Goal: Information Seeking & Learning: Learn about a topic

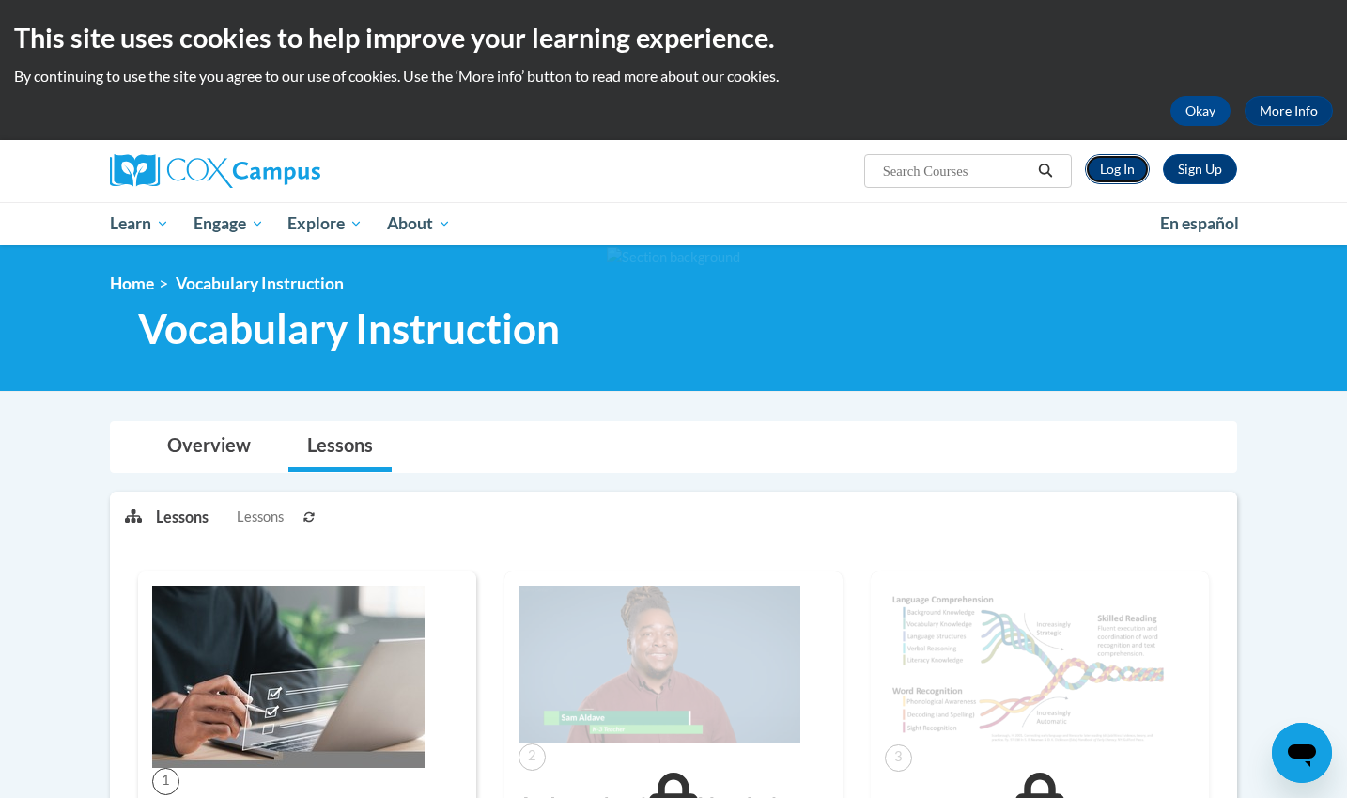
click at [1114, 180] on link "Log In" at bounding box center [1117, 169] width 65 height 30
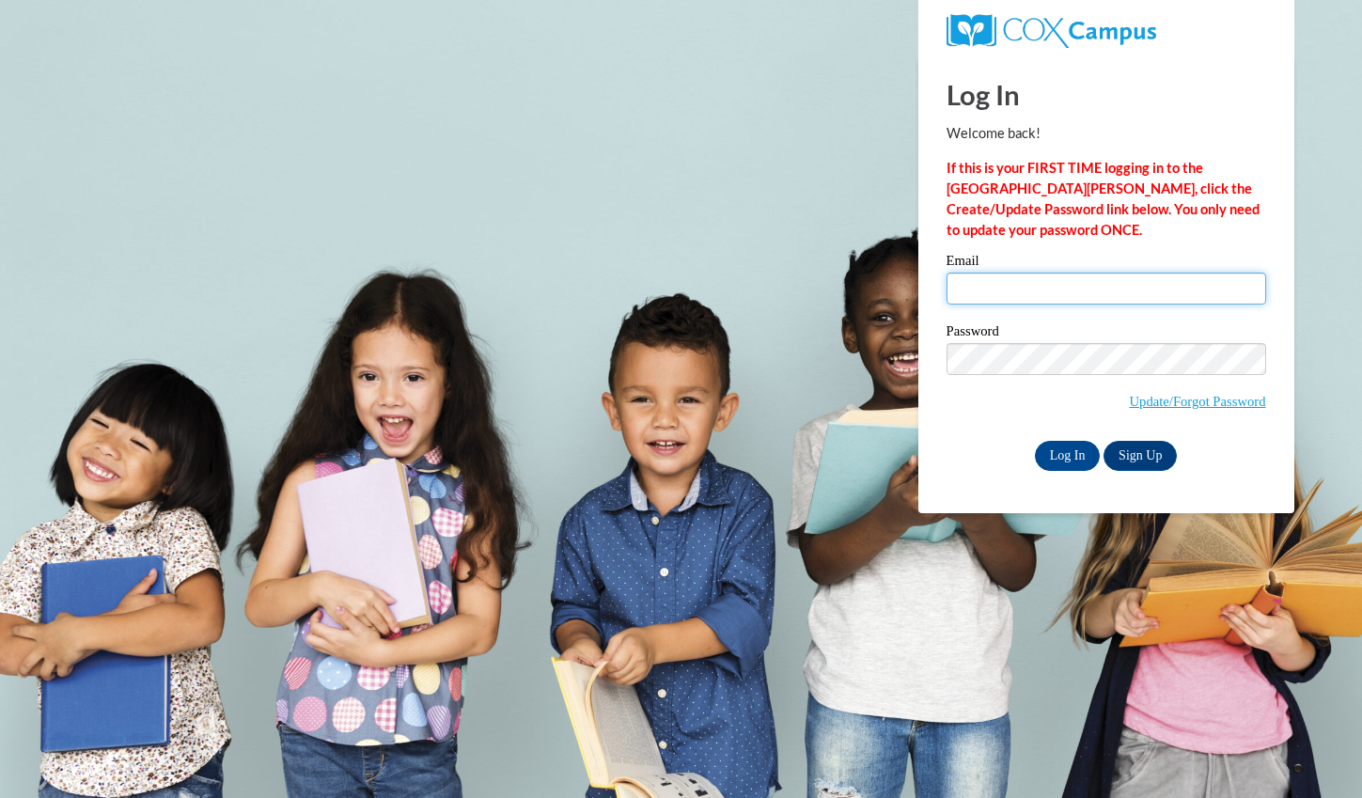
click at [1080, 288] on input "Email" at bounding box center [1105, 288] width 319 height 32
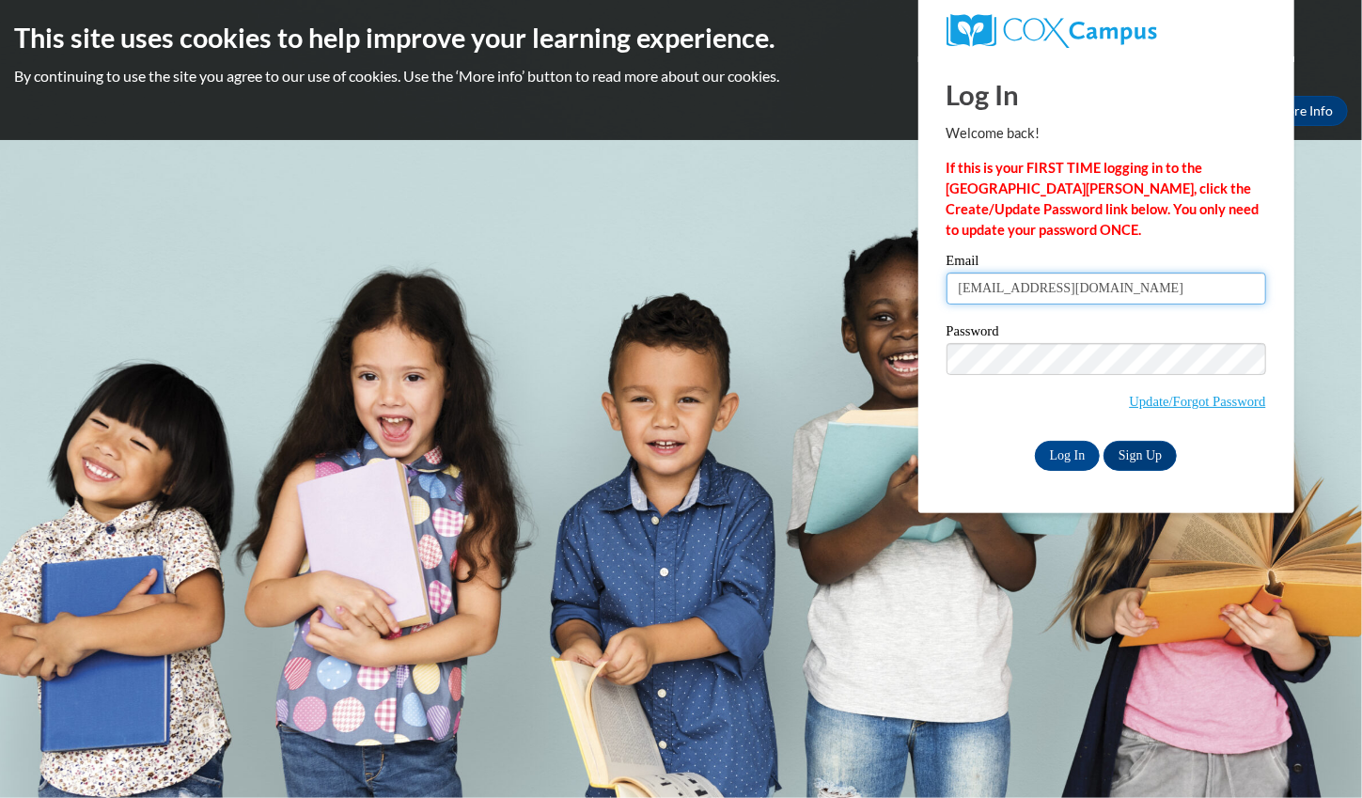
type input "blee@kippstriveprimary.org"
click at [971, 425] on div "Password Update/Forgot Password" at bounding box center [1105, 379] width 319 height 111
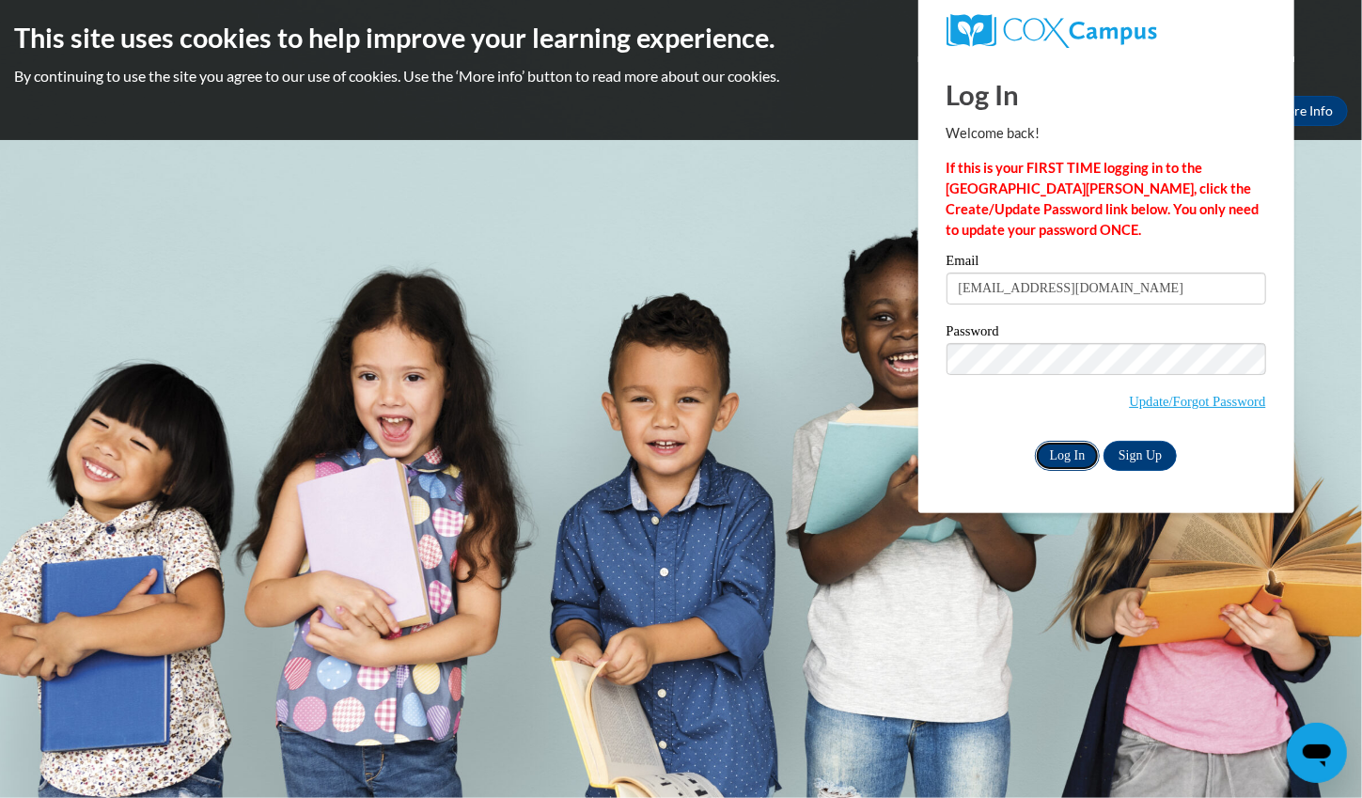
click at [1066, 452] on input "Log In" at bounding box center [1068, 456] width 66 height 30
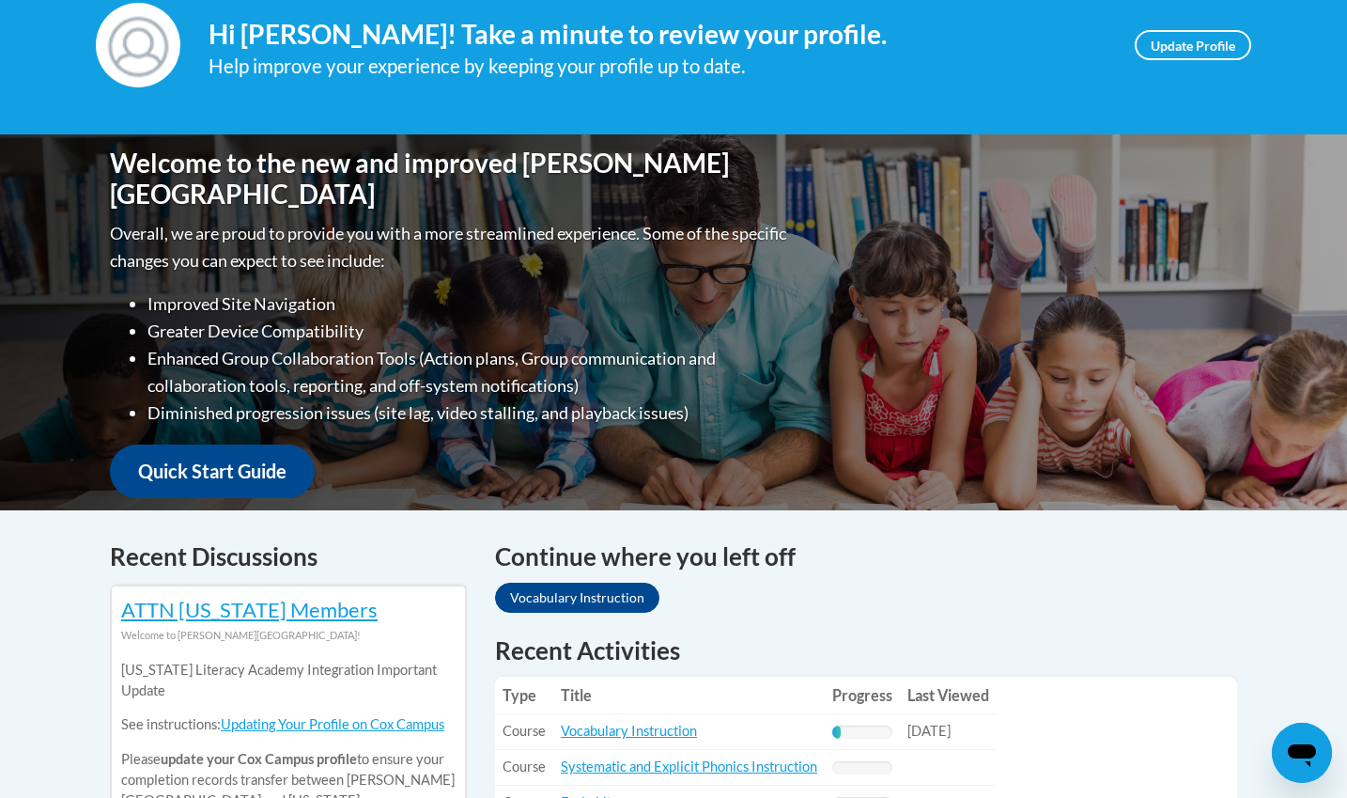
scroll to position [426, 0]
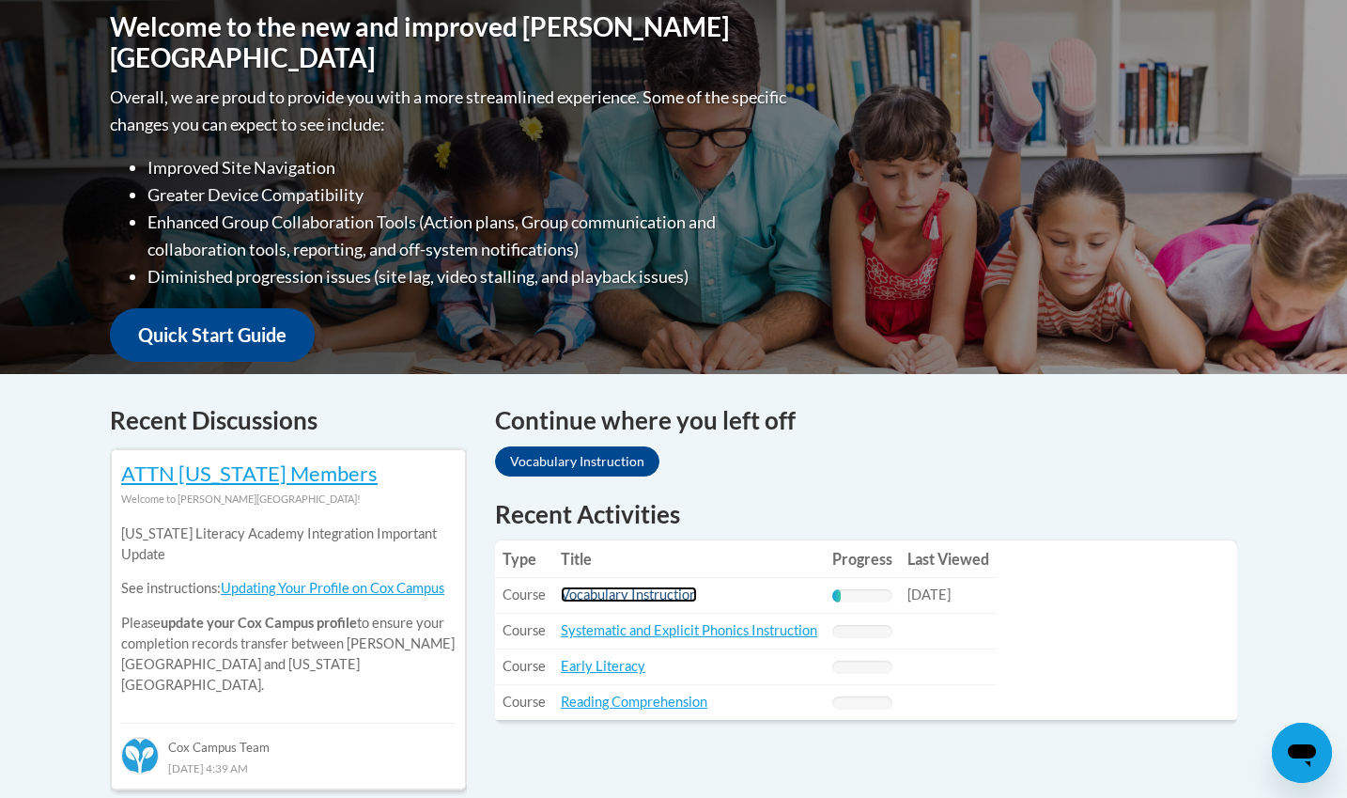
click at [615, 598] on link "Vocabulary Instruction" at bounding box center [629, 594] width 136 height 16
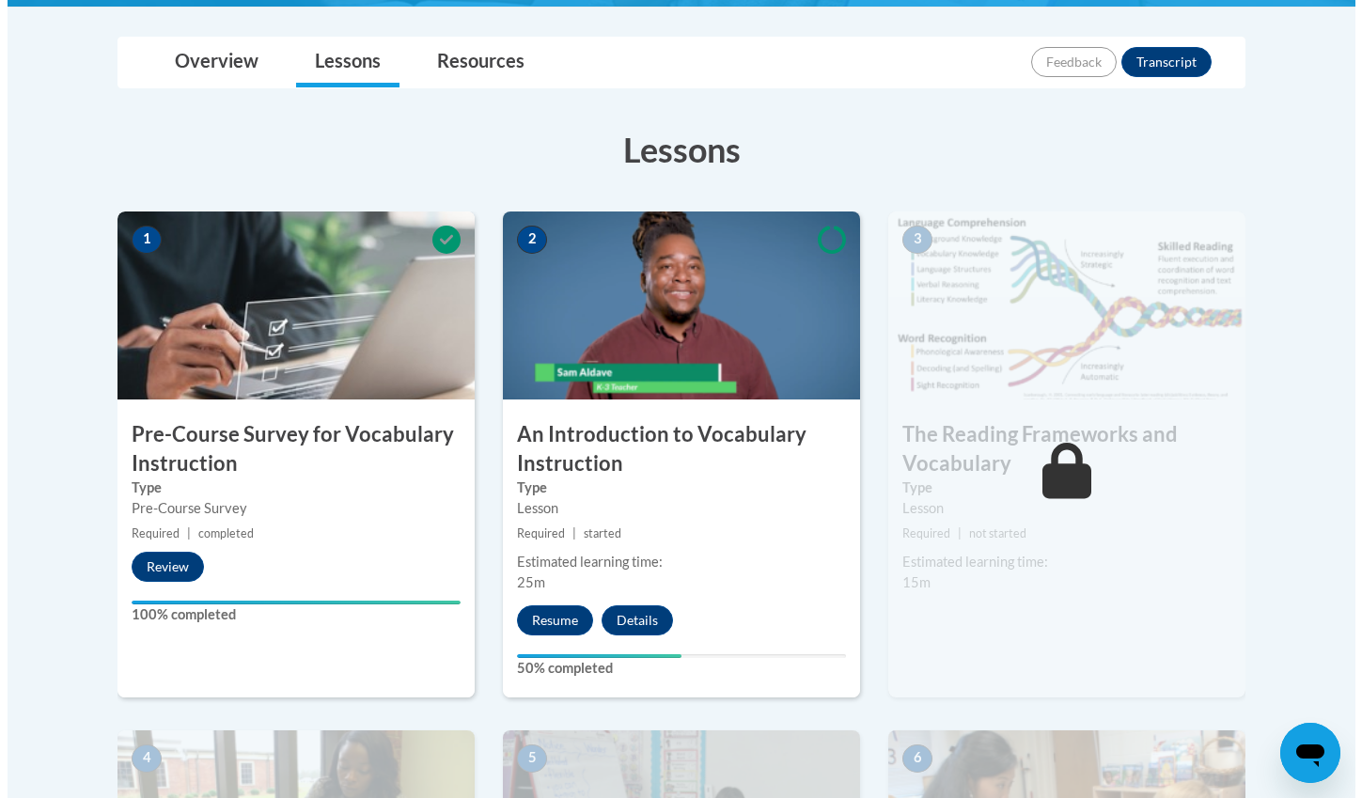
scroll to position [422, 0]
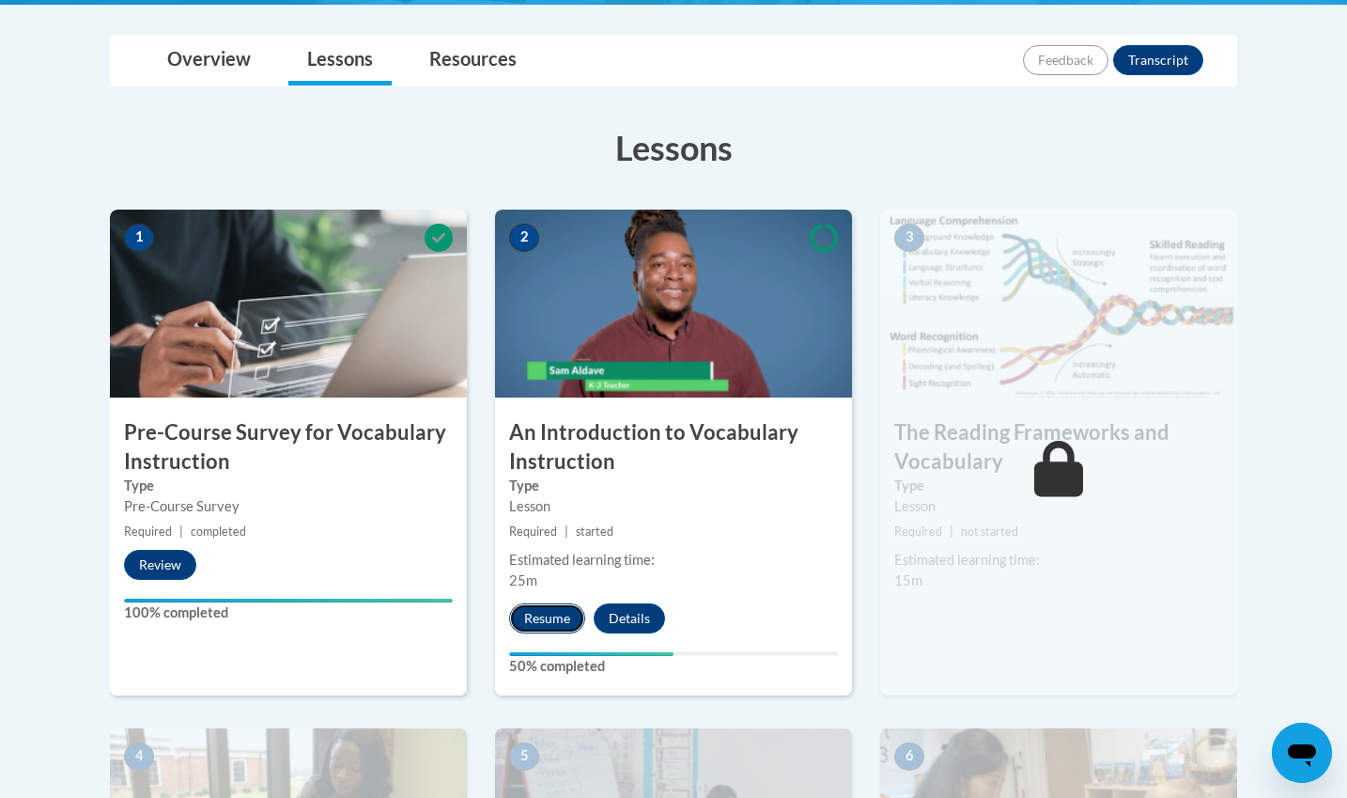
click at [556, 622] on button "Resume" at bounding box center [547, 618] width 76 height 30
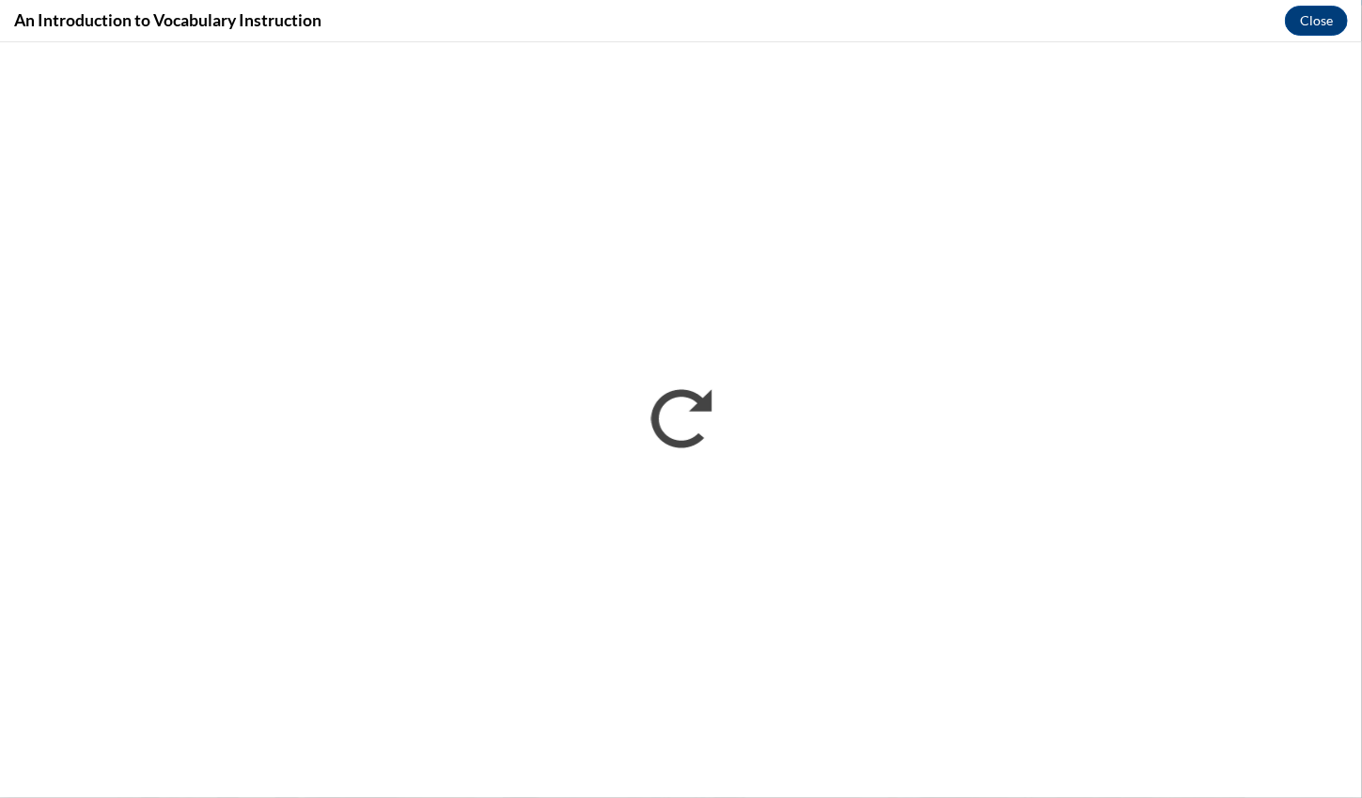
scroll to position [0, 0]
